Goal: Information Seeking & Learning: Learn about a topic

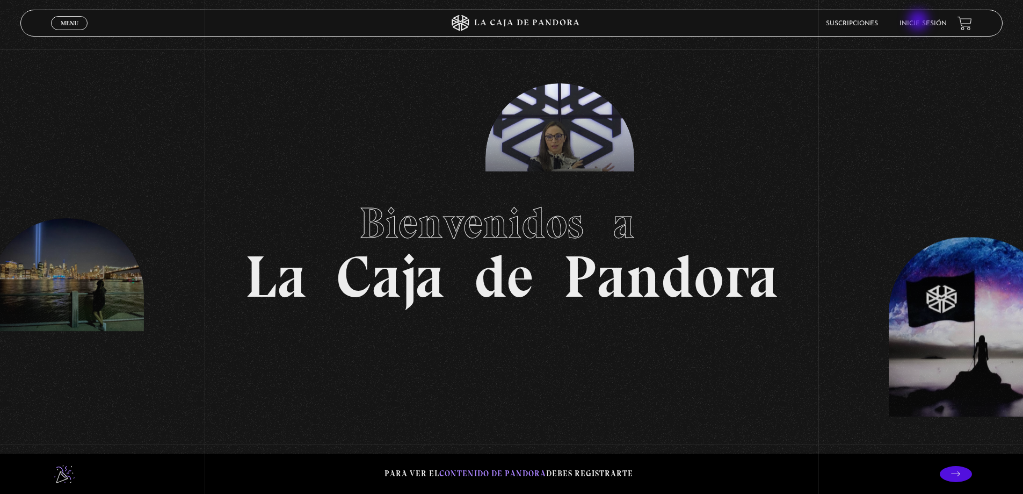
click at [921, 22] on link "Inicie sesión" at bounding box center [923, 23] width 47 height 6
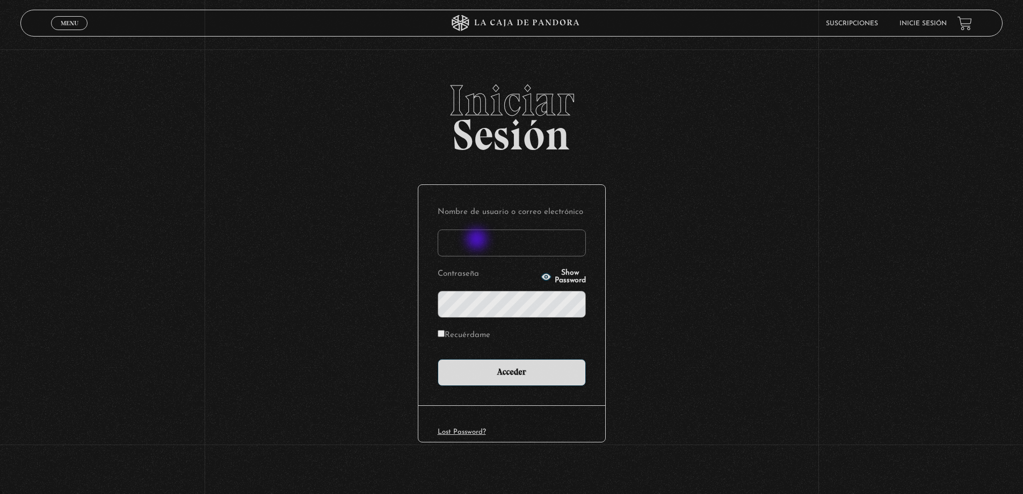
click at [476, 241] on input "Nombre de usuario o correo electrónico" at bounding box center [512, 242] width 148 height 27
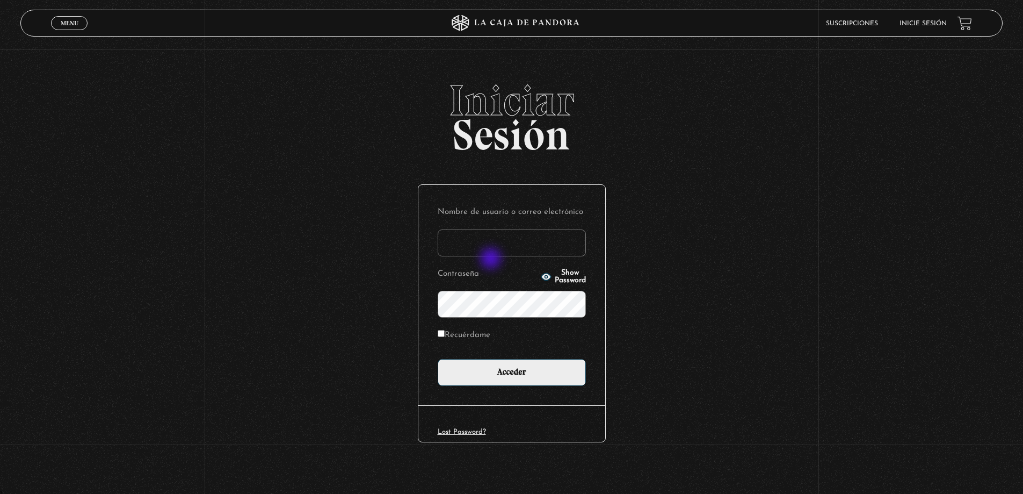
type input "[EMAIL_ADDRESS][DOMAIN_NAME]"
click at [541, 277] on icon "button" at bounding box center [546, 276] width 10 height 7
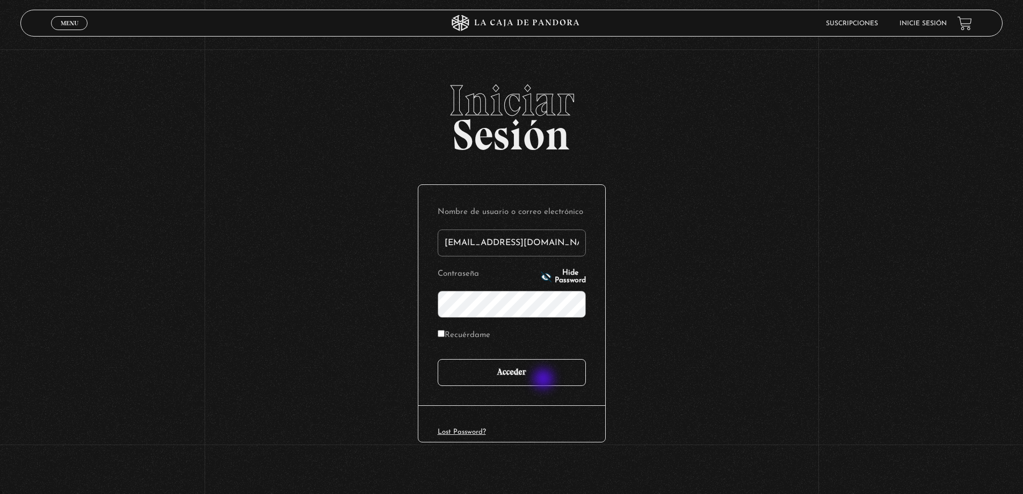
click at [545, 380] on input "Acceder" at bounding box center [512, 372] width 148 height 27
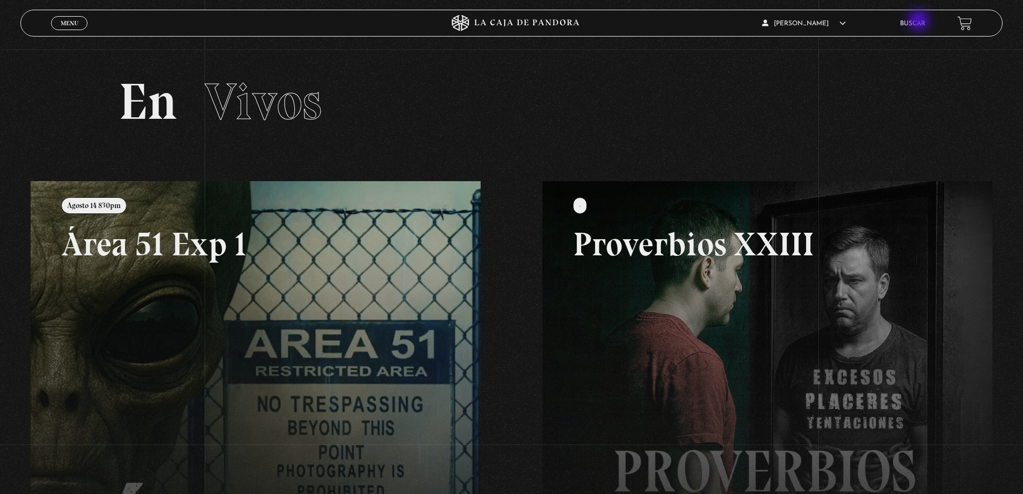
click at [920, 21] on link "Buscar" at bounding box center [912, 23] width 25 height 6
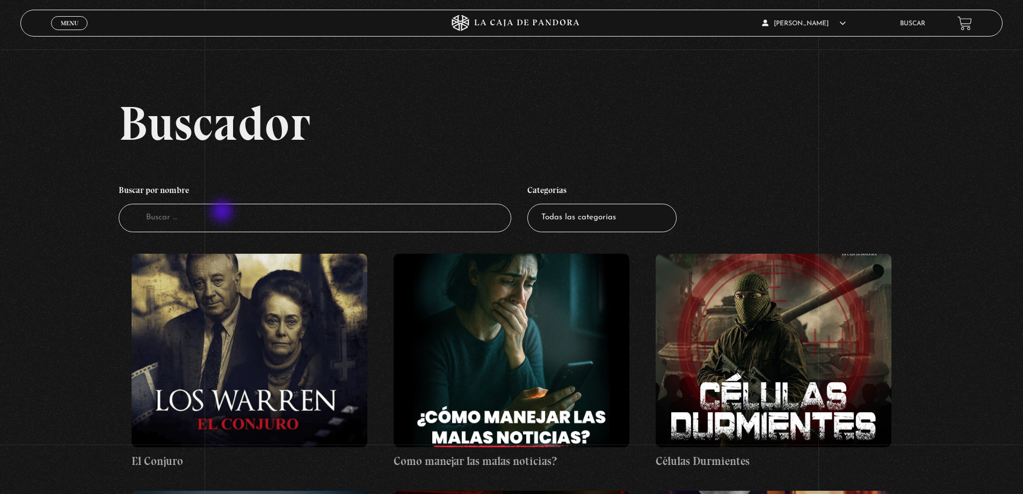
click at [223, 212] on input "Buscador" at bounding box center [315, 218] width 393 height 28
type input "guerra"
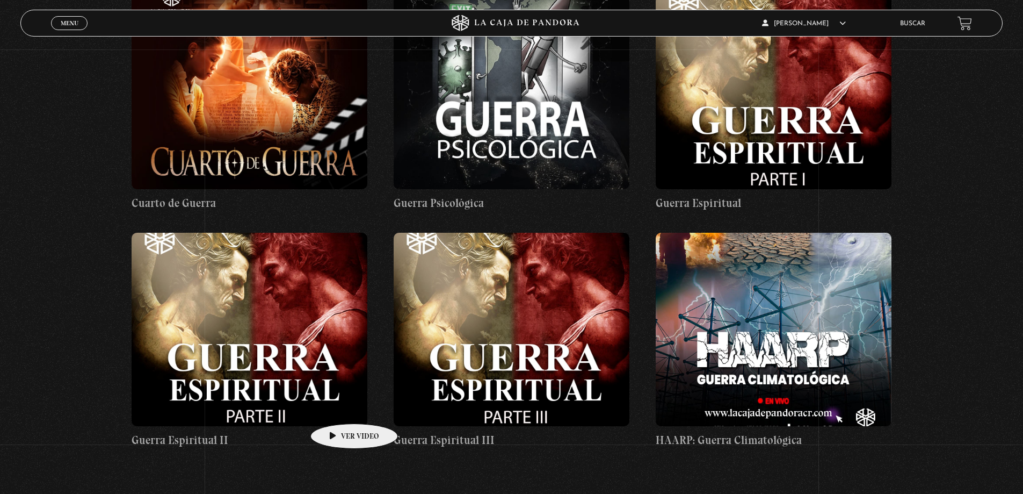
scroll to position [215, 0]
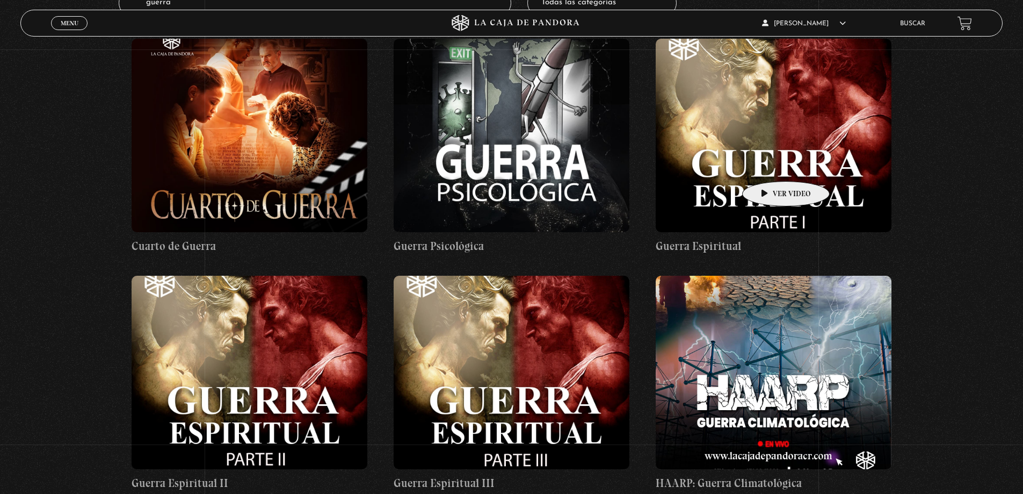
click at [769, 165] on figure at bounding box center [774, 135] width 236 height 193
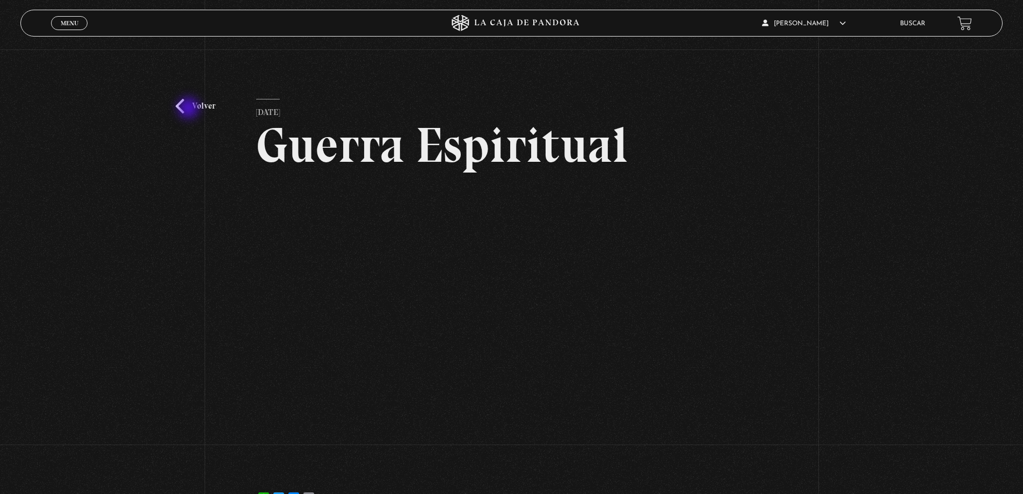
click at [190, 109] on link "Volver" at bounding box center [196, 106] width 40 height 15
click at [205, 104] on link "Volver" at bounding box center [196, 106] width 40 height 15
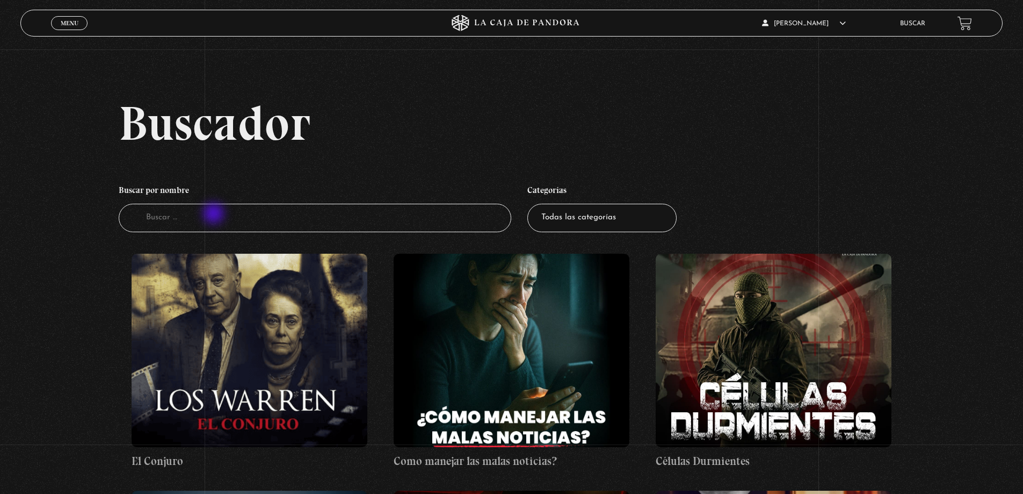
click at [214, 216] on input "Buscador" at bounding box center [315, 218] width 393 height 28
type input "GUERRA"
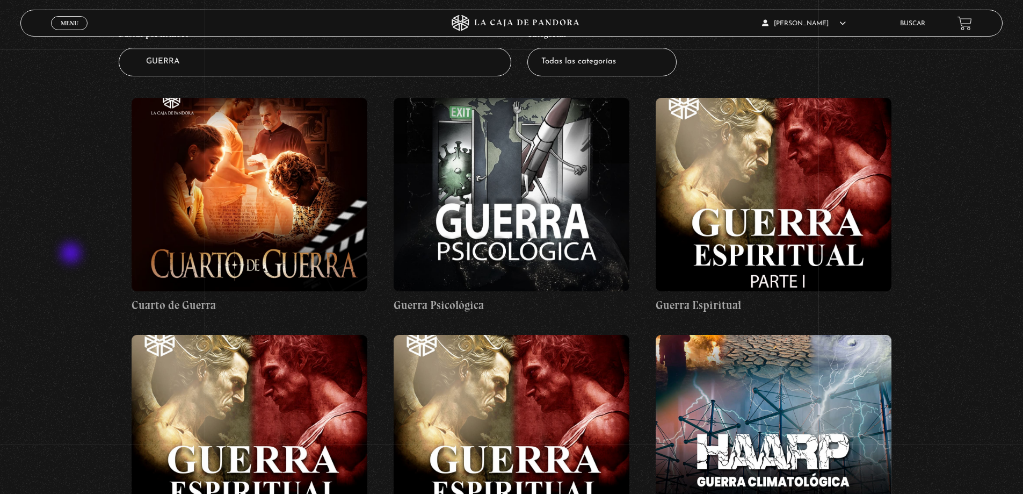
scroll to position [322, 0]
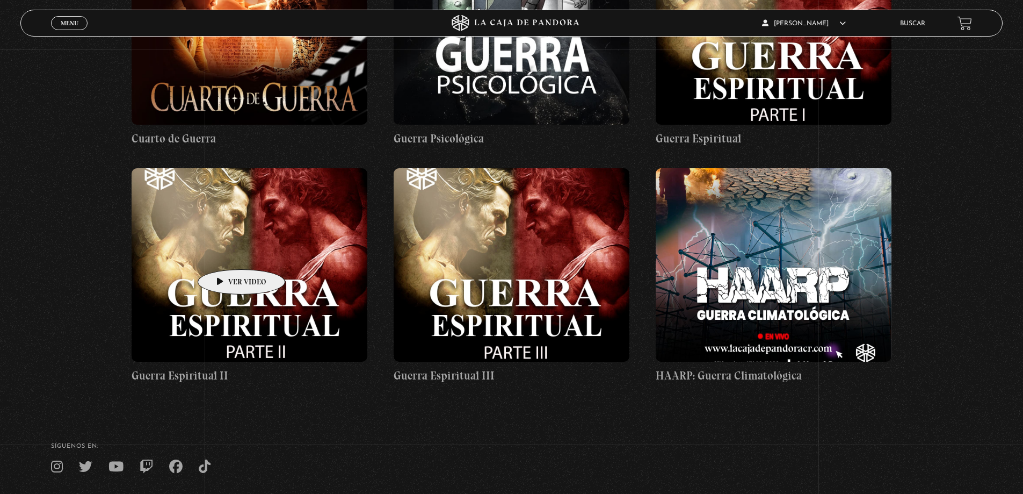
click at [225, 253] on figure at bounding box center [250, 264] width 236 height 193
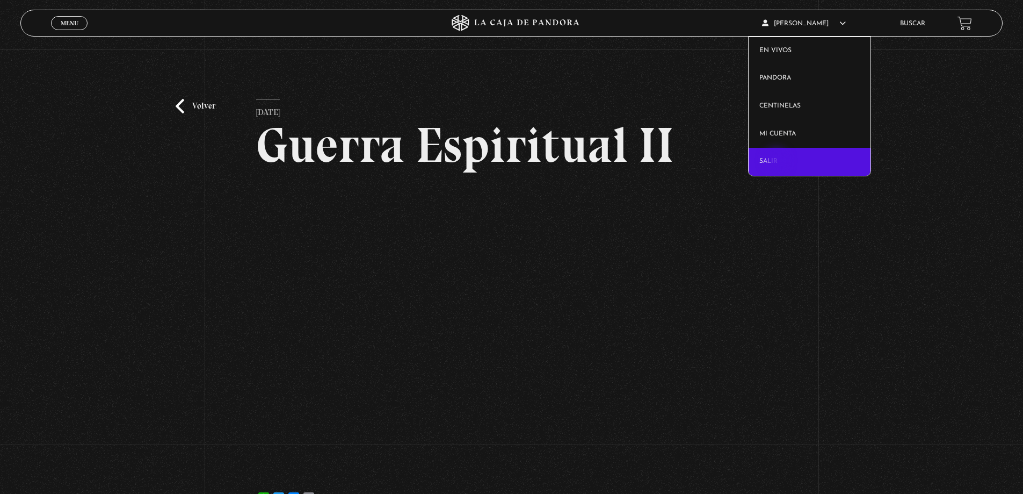
click at [778, 162] on link "Salir" at bounding box center [810, 162] width 122 height 28
